Goal: Check status: Check status

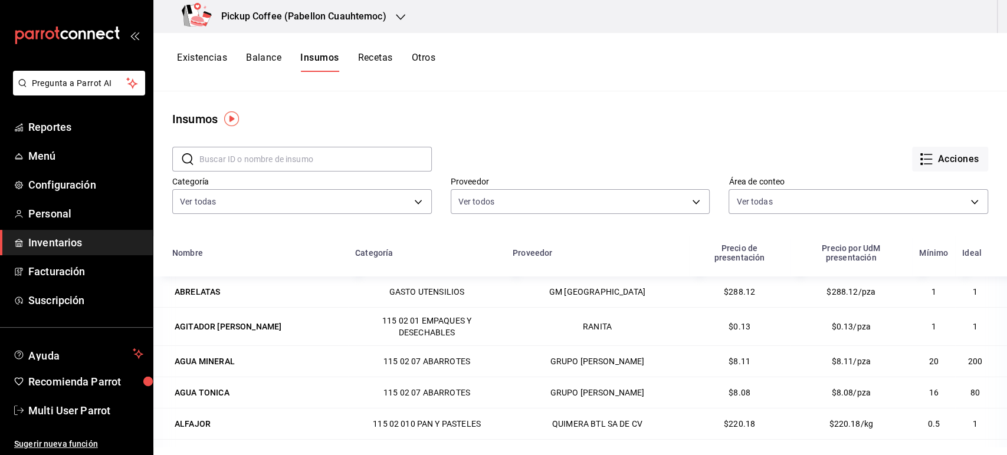
click at [201, 53] on button "Existencias" at bounding box center [202, 62] width 50 height 20
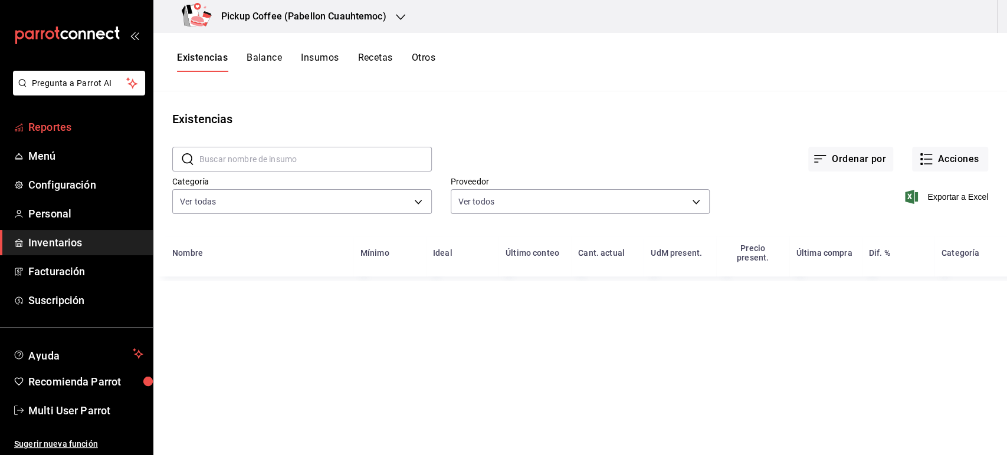
click at [56, 122] on span "Reportes" at bounding box center [85, 127] width 115 height 16
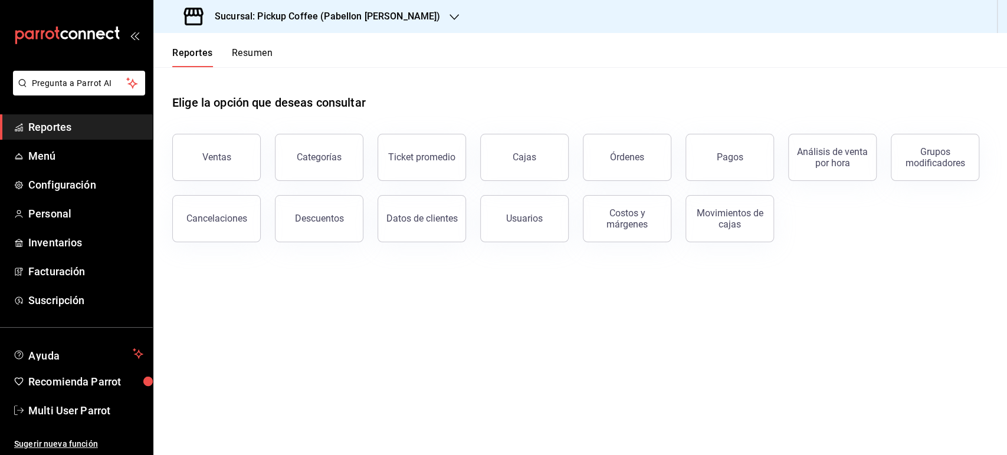
click at [354, 15] on h3 "Sucursal: Pickup Coffee (Pabellon [PERSON_NAME])" at bounding box center [322, 16] width 235 height 14
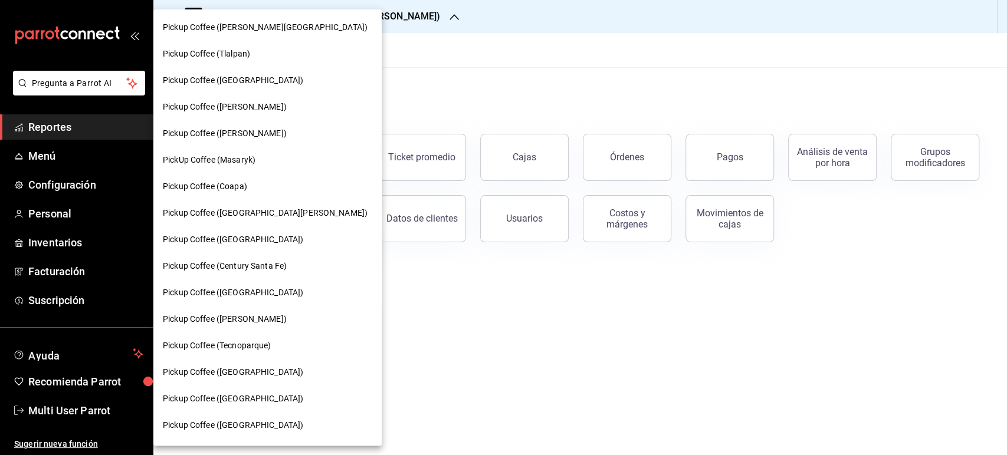
scroll to position [382, 0]
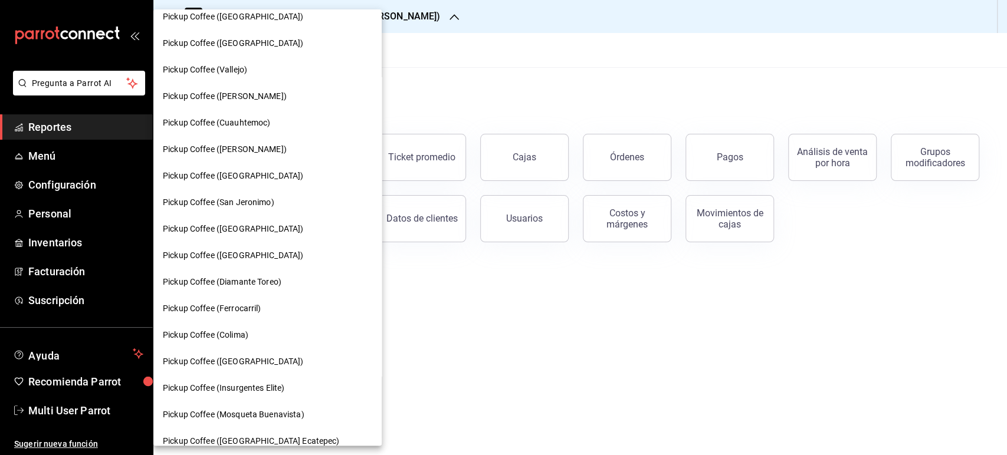
click at [264, 120] on span "Pickup Coffee (Cuauhtemoc)" at bounding box center [216, 123] width 107 height 12
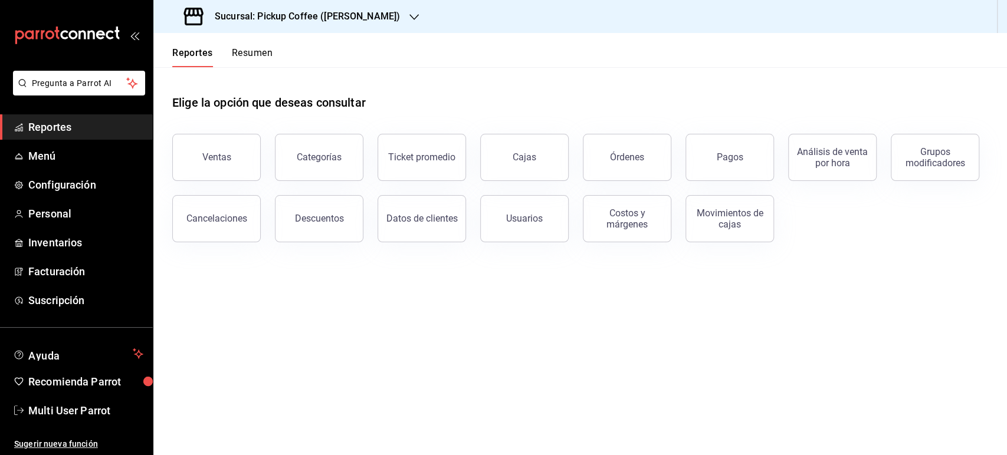
click at [259, 54] on button "Resumen" at bounding box center [252, 57] width 41 height 20
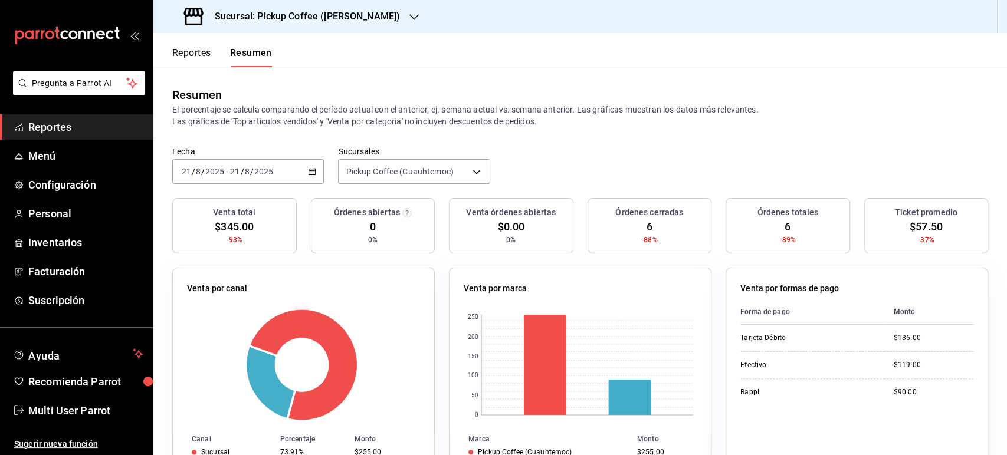
click at [363, 22] on h3 "Sucursal: Pickup Coffee ([PERSON_NAME])" at bounding box center [302, 16] width 195 height 14
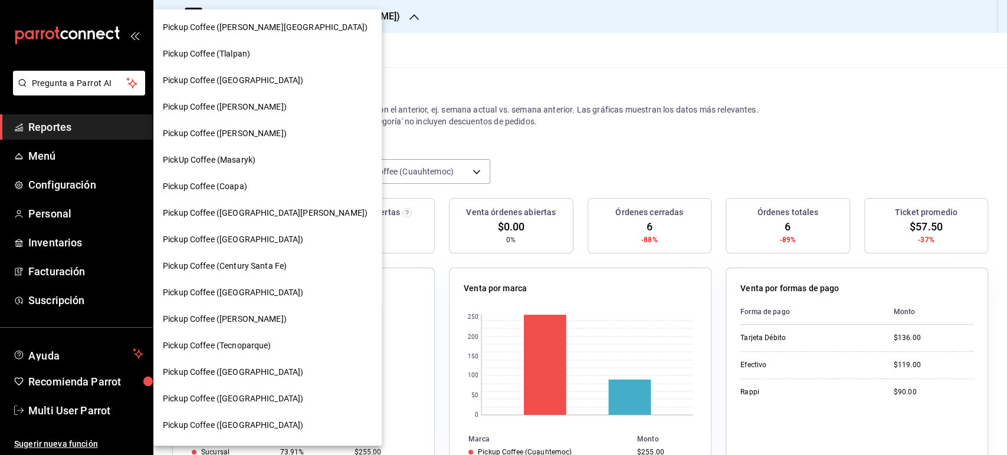
scroll to position [382, 0]
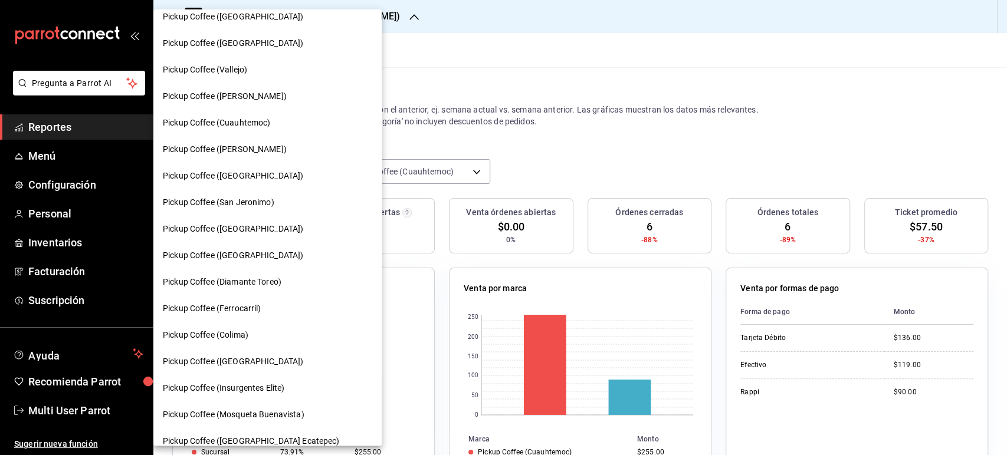
click at [291, 365] on div "Pickup Coffee ([GEOGRAPHIC_DATA])" at bounding box center [267, 362] width 209 height 12
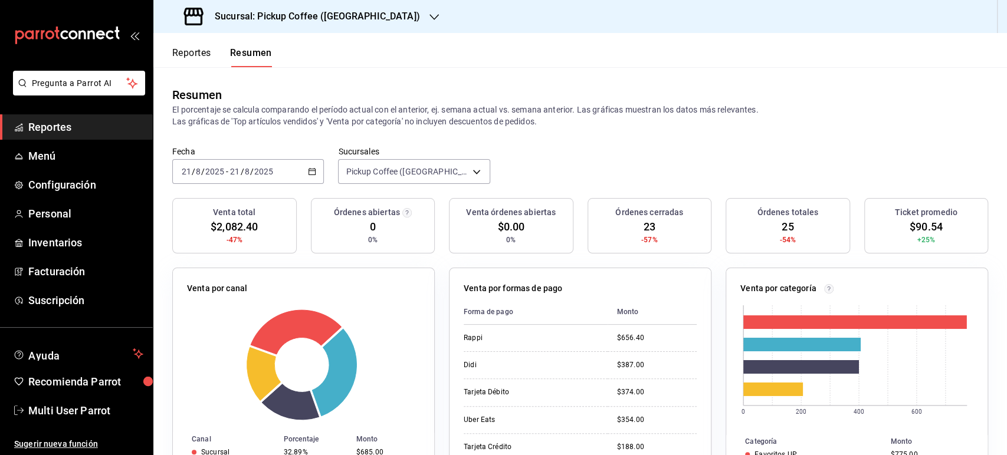
click at [310, 174] on icon "button" at bounding box center [312, 171] width 8 height 8
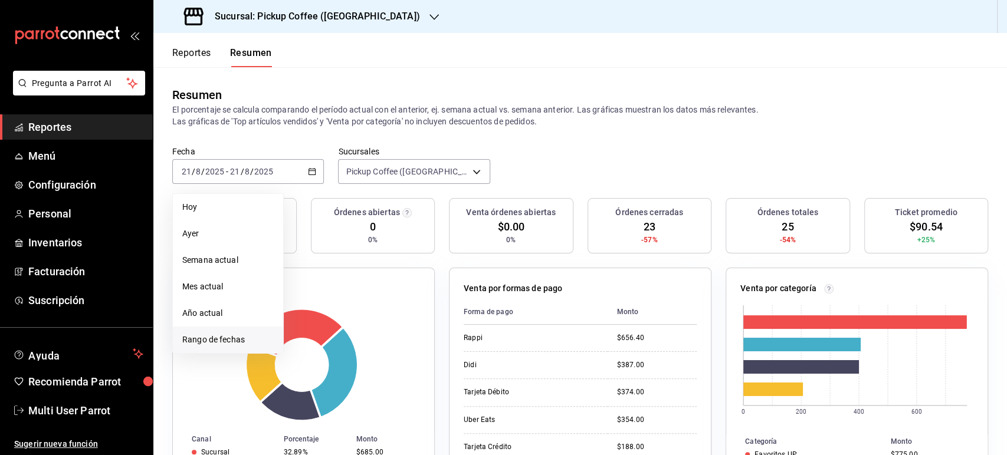
click at [222, 343] on span "Rango de fechas" at bounding box center [227, 340] width 91 height 12
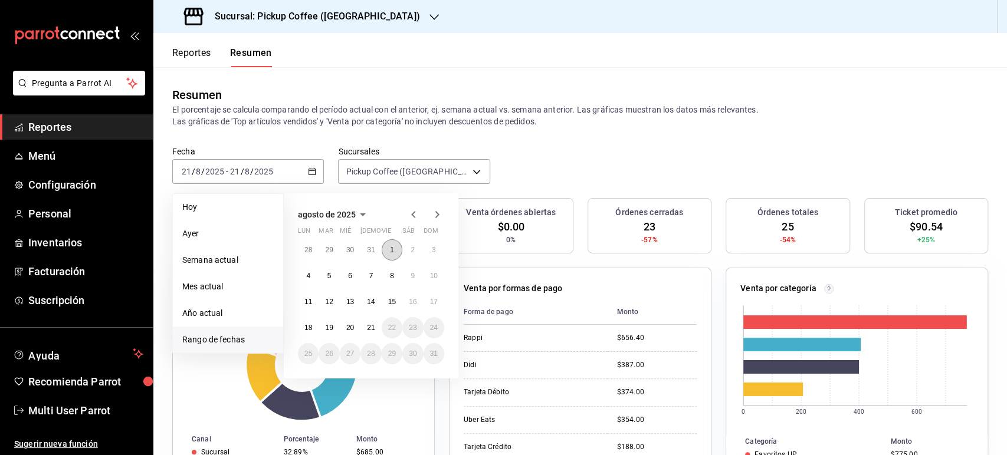
click at [391, 248] on abbr "1" at bounding box center [392, 250] width 4 height 8
click at [368, 327] on abbr "21" at bounding box center [371, 328] width 8 height 8
